Goal: Find contact information: Find contact information

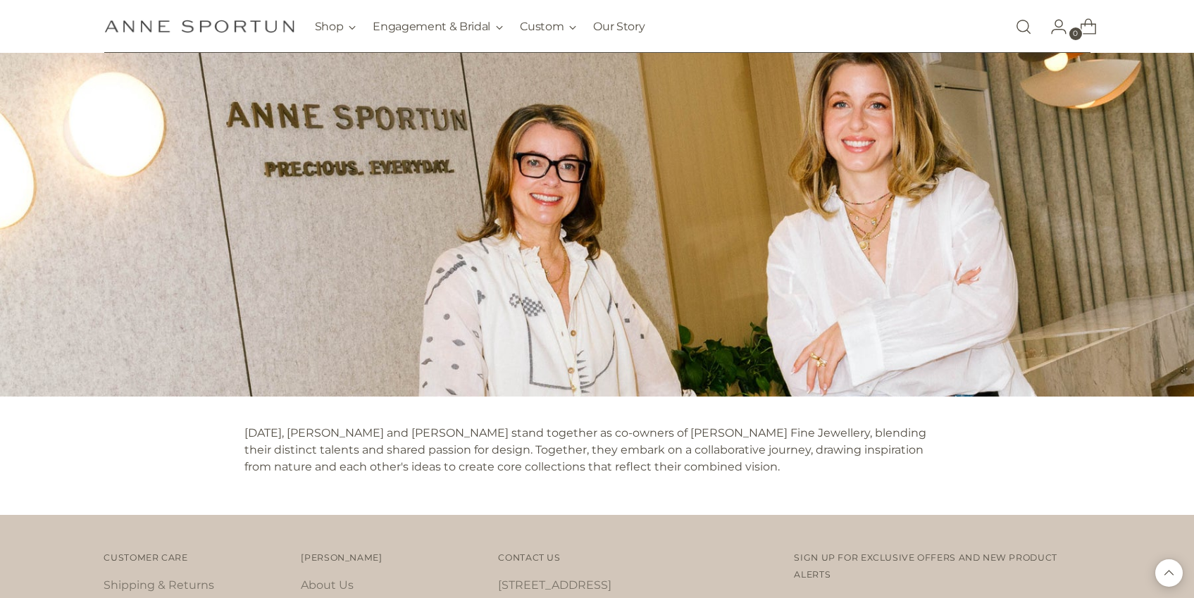
scroll to position [1668, 0]
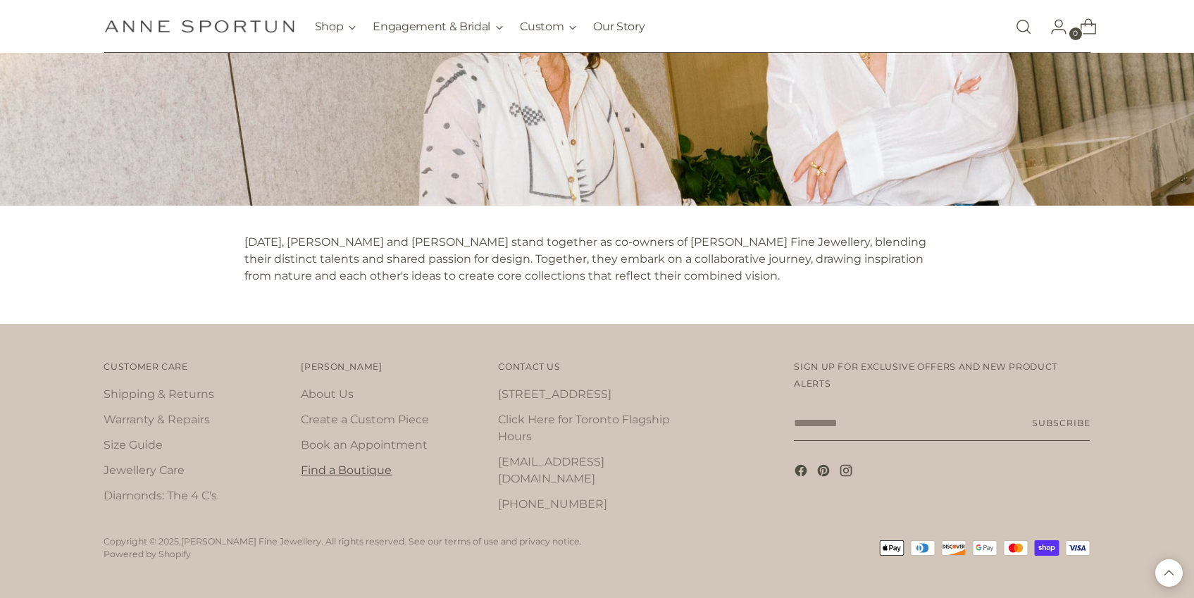
click at [343, 470] on link "Find a Boutique" at bounding box center [346, 470] width 91 height 13
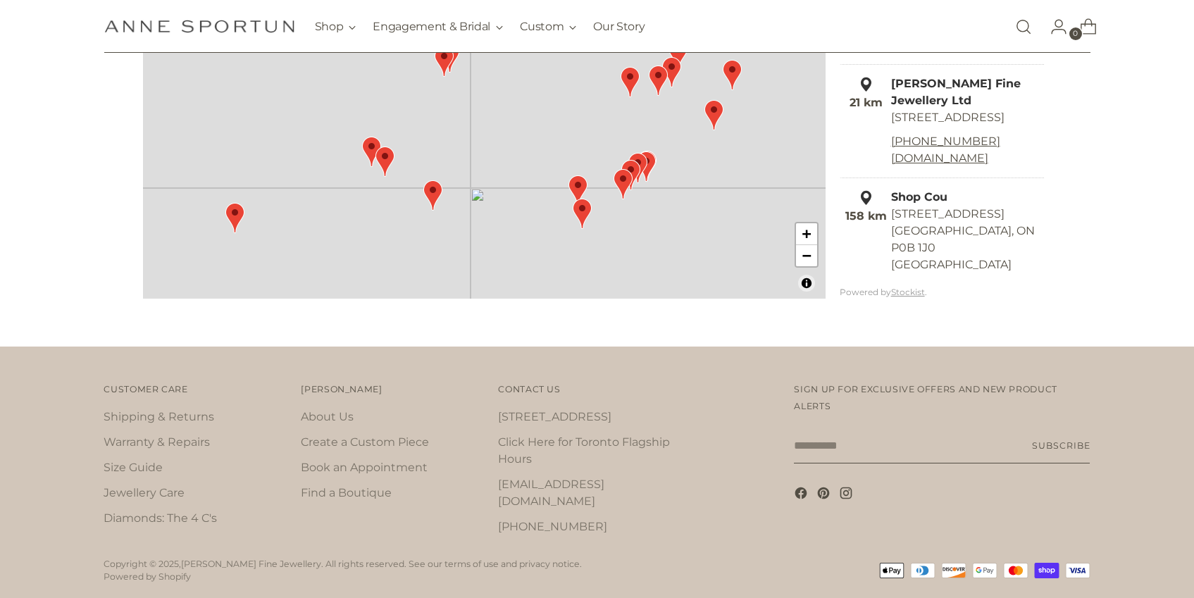
scroll to position [314, 0]
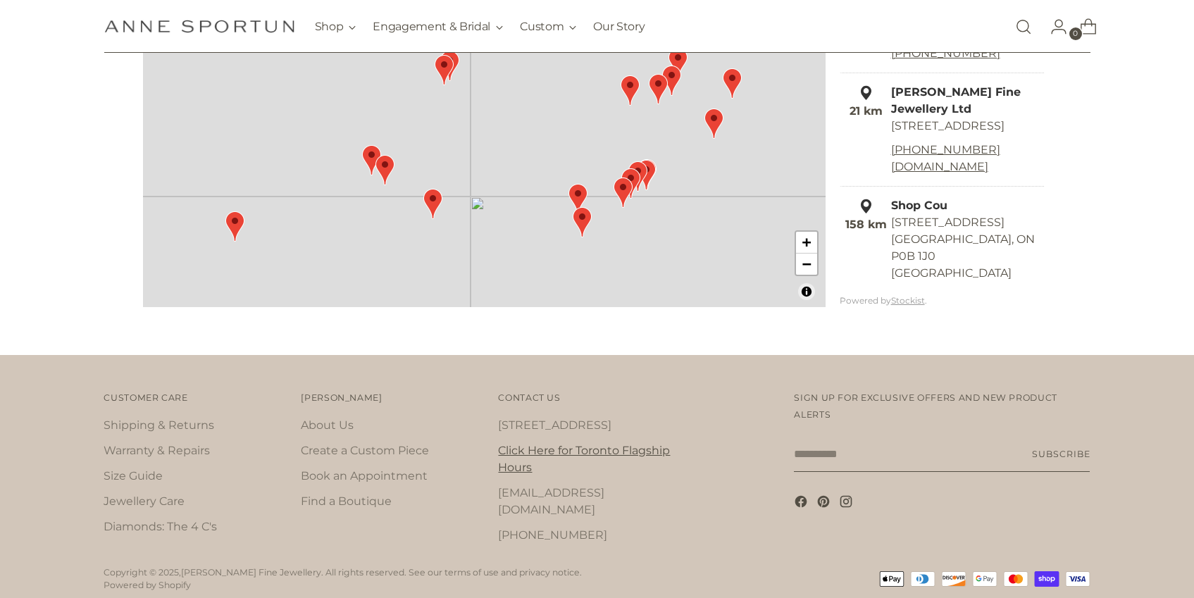
click at [603, 454] on link "Click Here for Toronto Flagship Hours" at bounding box center [584, 459] width 172 height 30
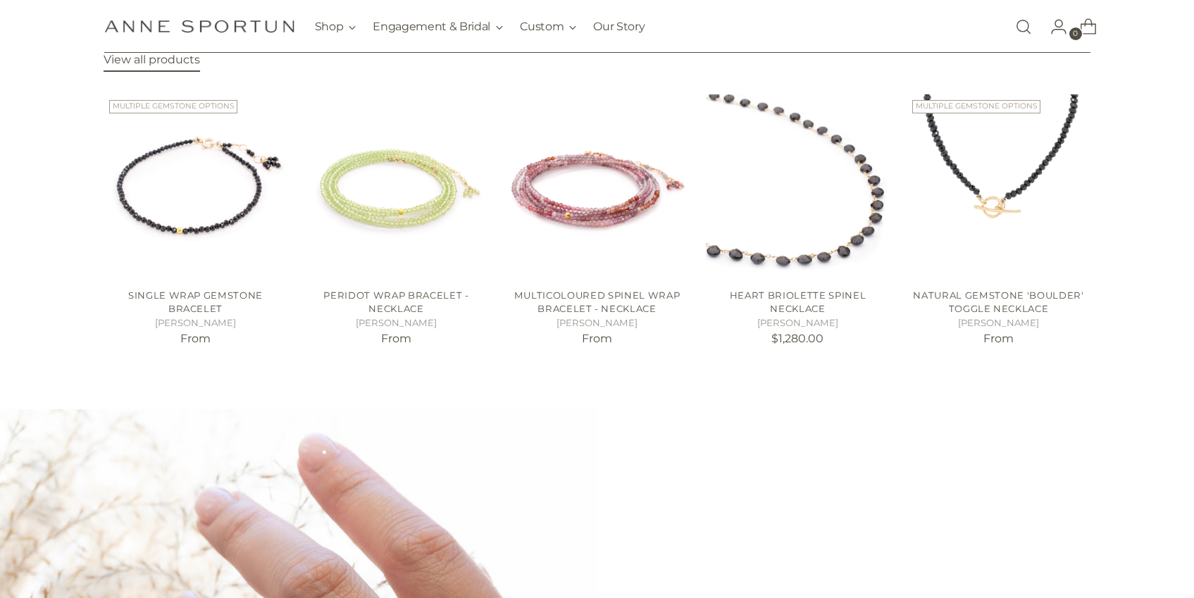
scroll to position [784, 0]
